Goal: Task Accomplishment & Management: Use online tool/utility

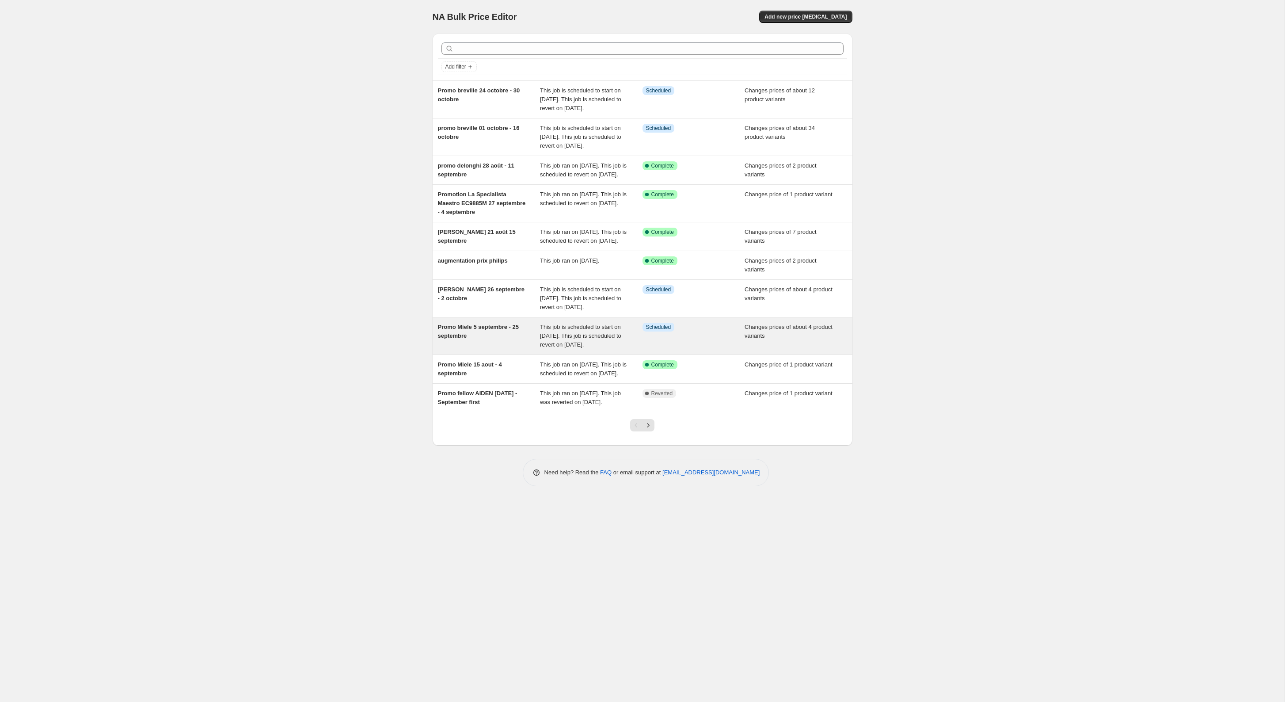
click at [529, 349] on div "Promo Miele 5 septembre - 25 septembre" at bounding box center [489, 336] width 103 height 27
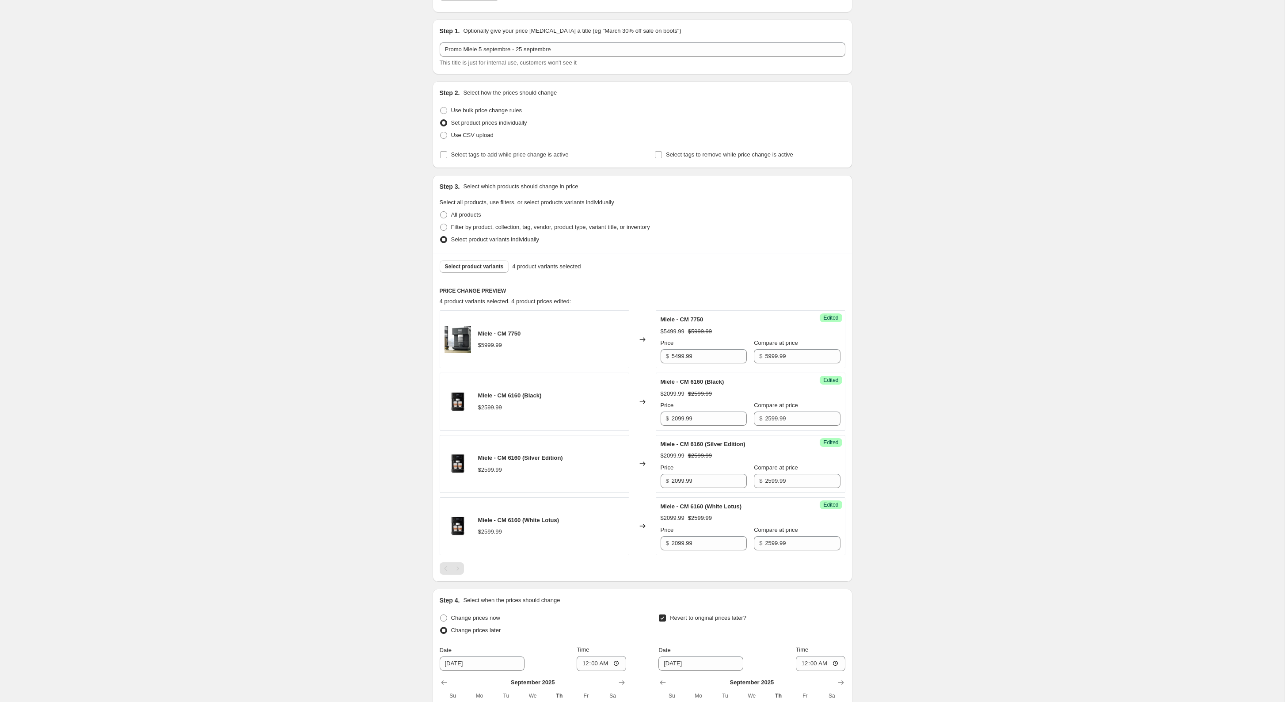
scroll to position [119, 0]
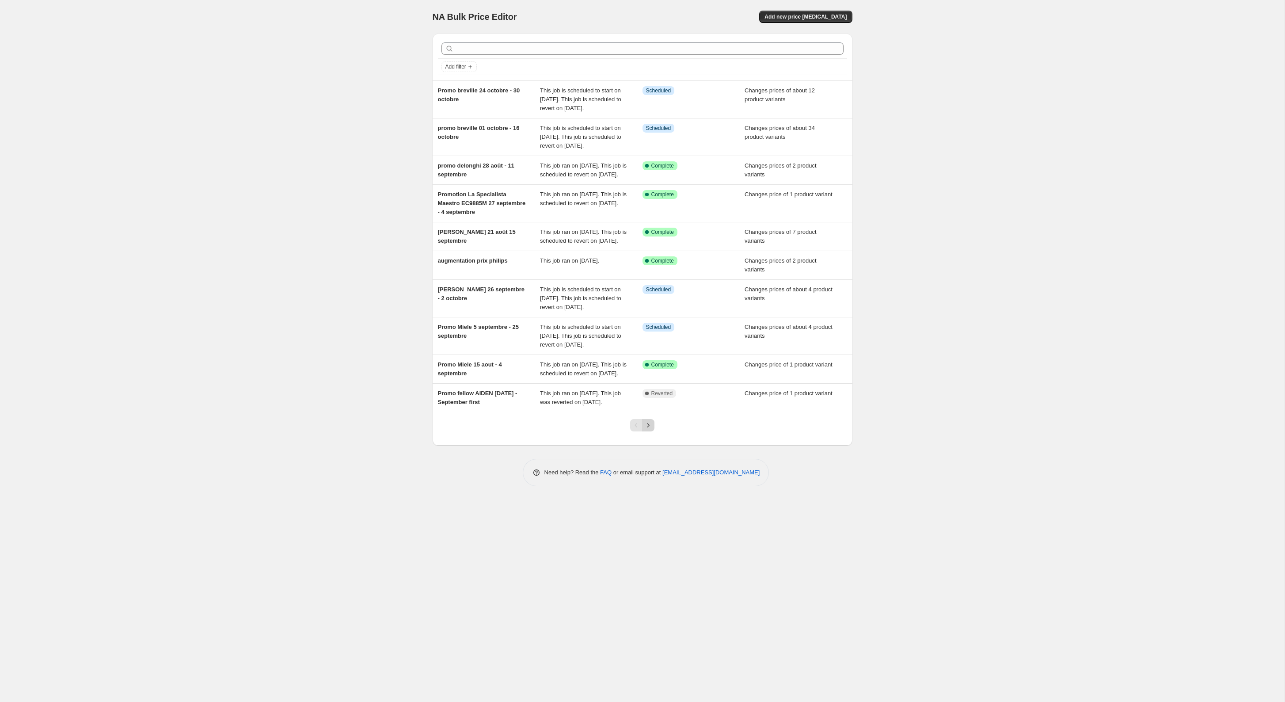
click at [648, 430] on icon "Next" at bounding box center [648, 425] width 9 height 9
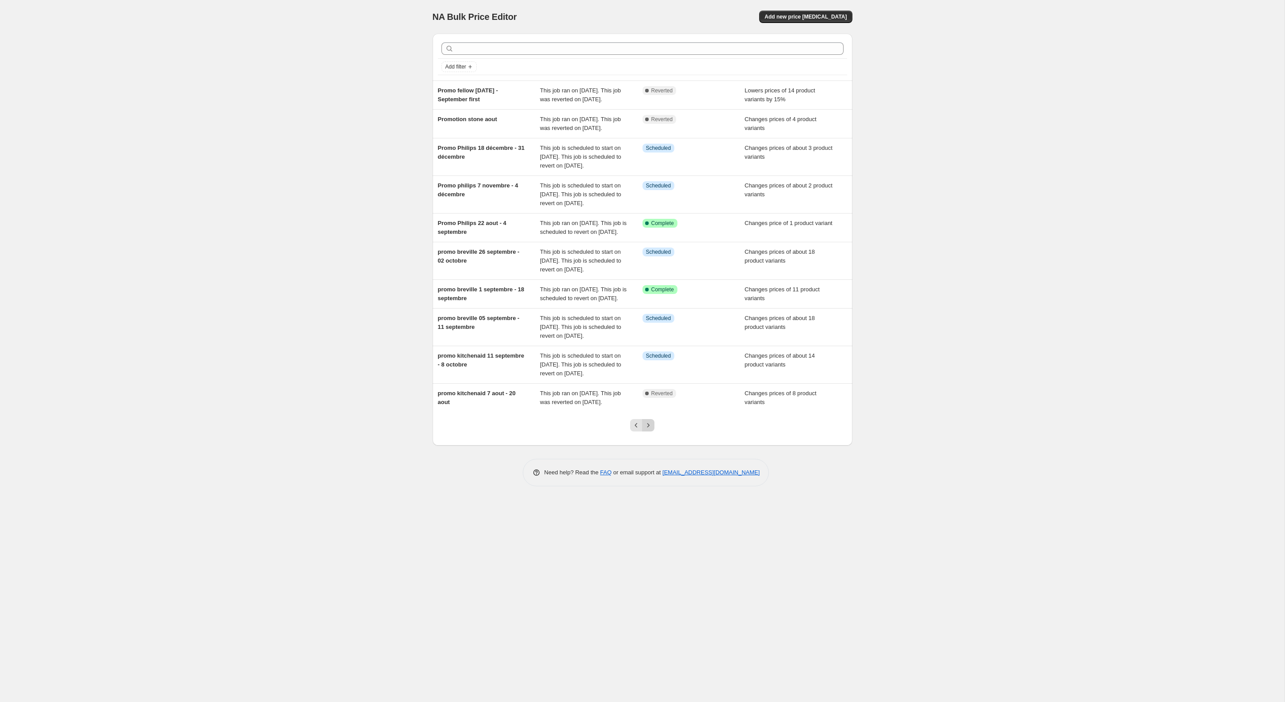
click at [652, 430] on icon "Next" at bounding box center [648, 425] width 9 height 9
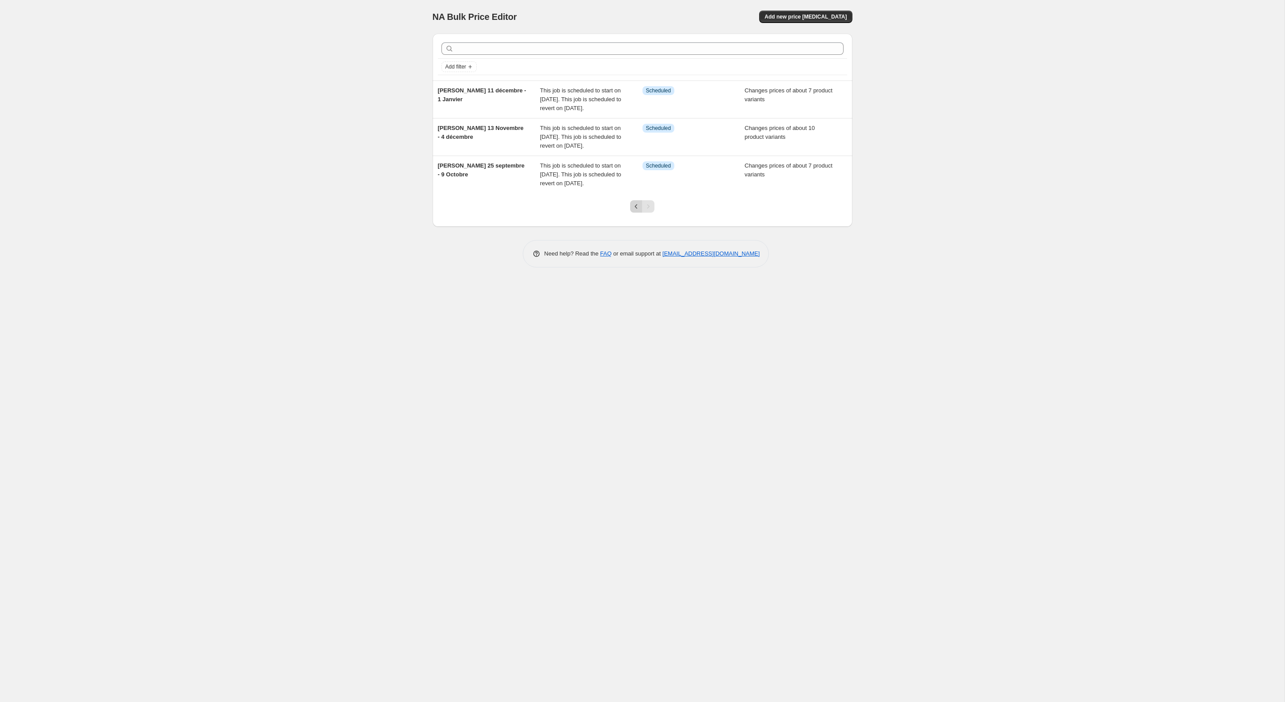
click at [635, 211] on icon "Previous" at bounding box center [636, 206] width 9 height 9
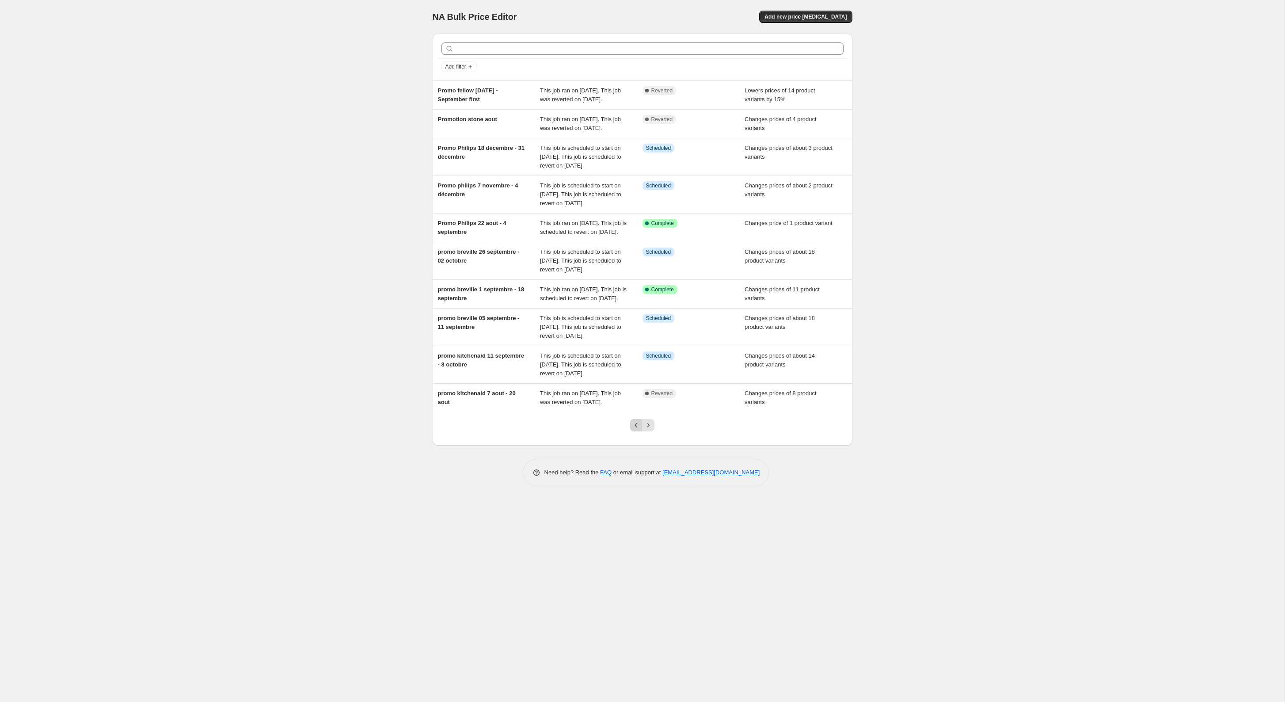
click at [637, 430] on icon "Previous" at bounding box center [636, 425] width 9 height 9
